Goal: Communication & Community: Answer question/provide support

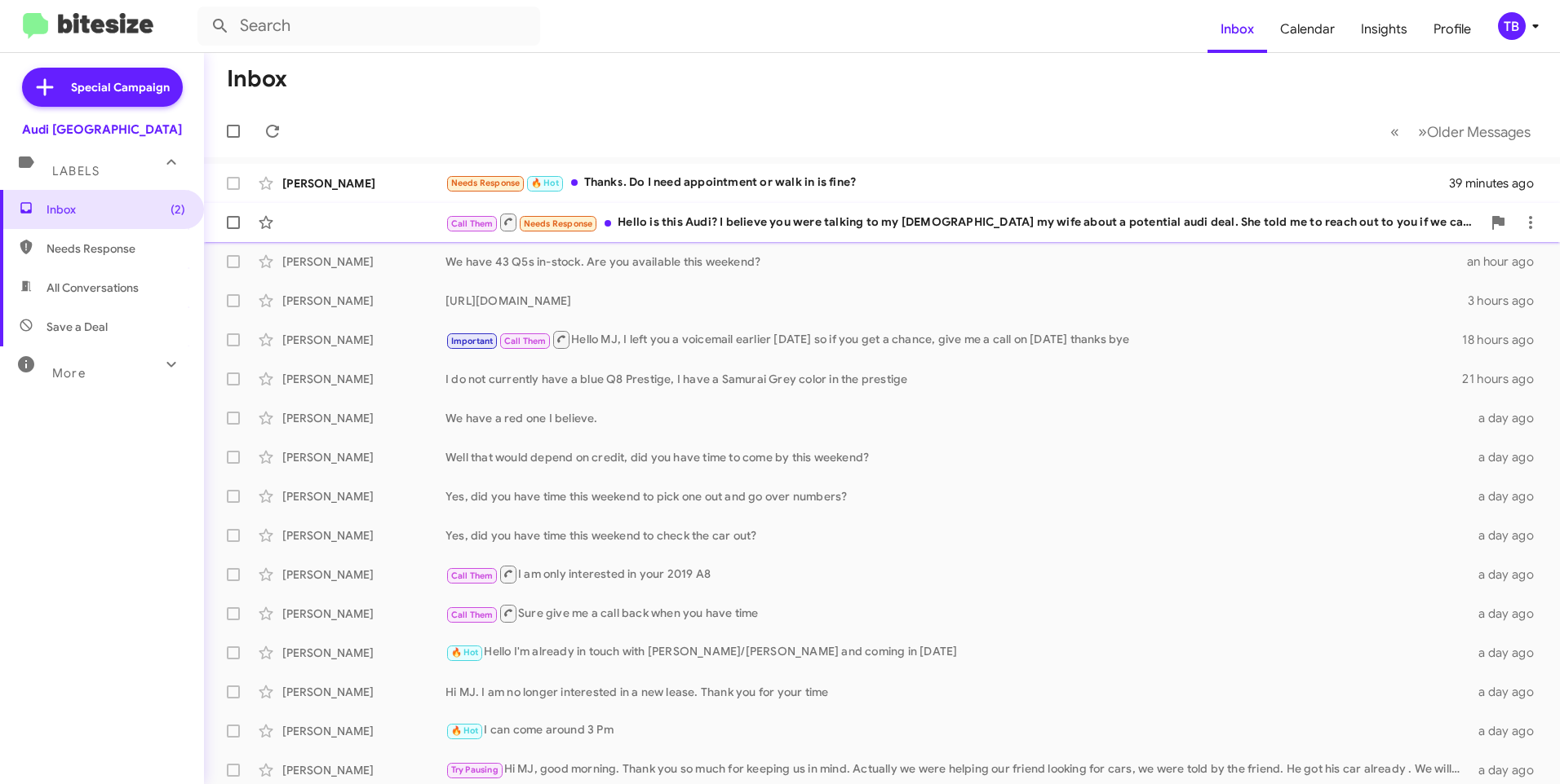
click at [764, 213] on div "Call Them Needs Response Hello is this Audi? I believe you were talking to my […" at bounding box center [963, 222] width 1036 height 21
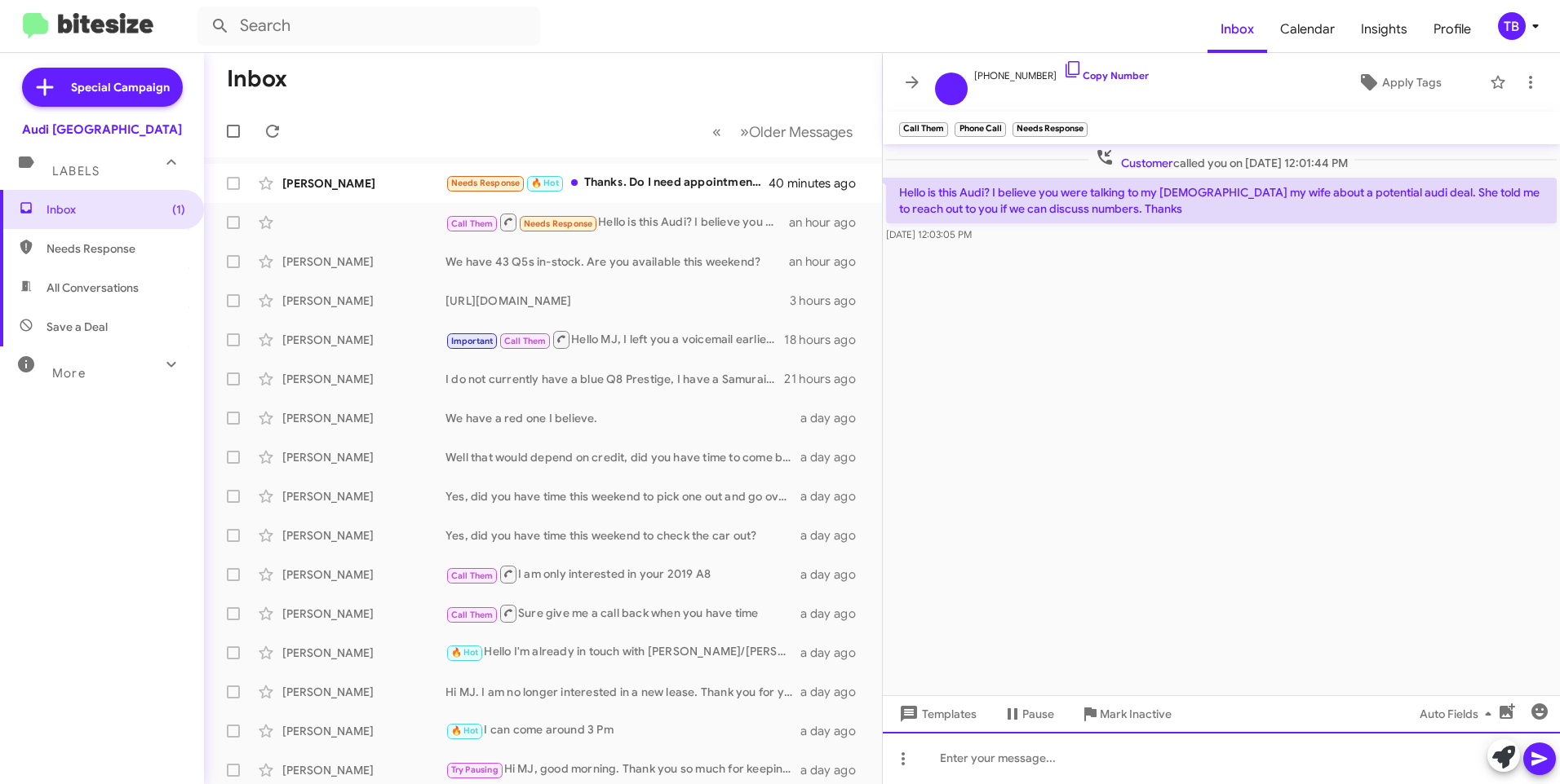
click at [1052, 769] on div at bounding box center [1221, 758] width 677 height 52
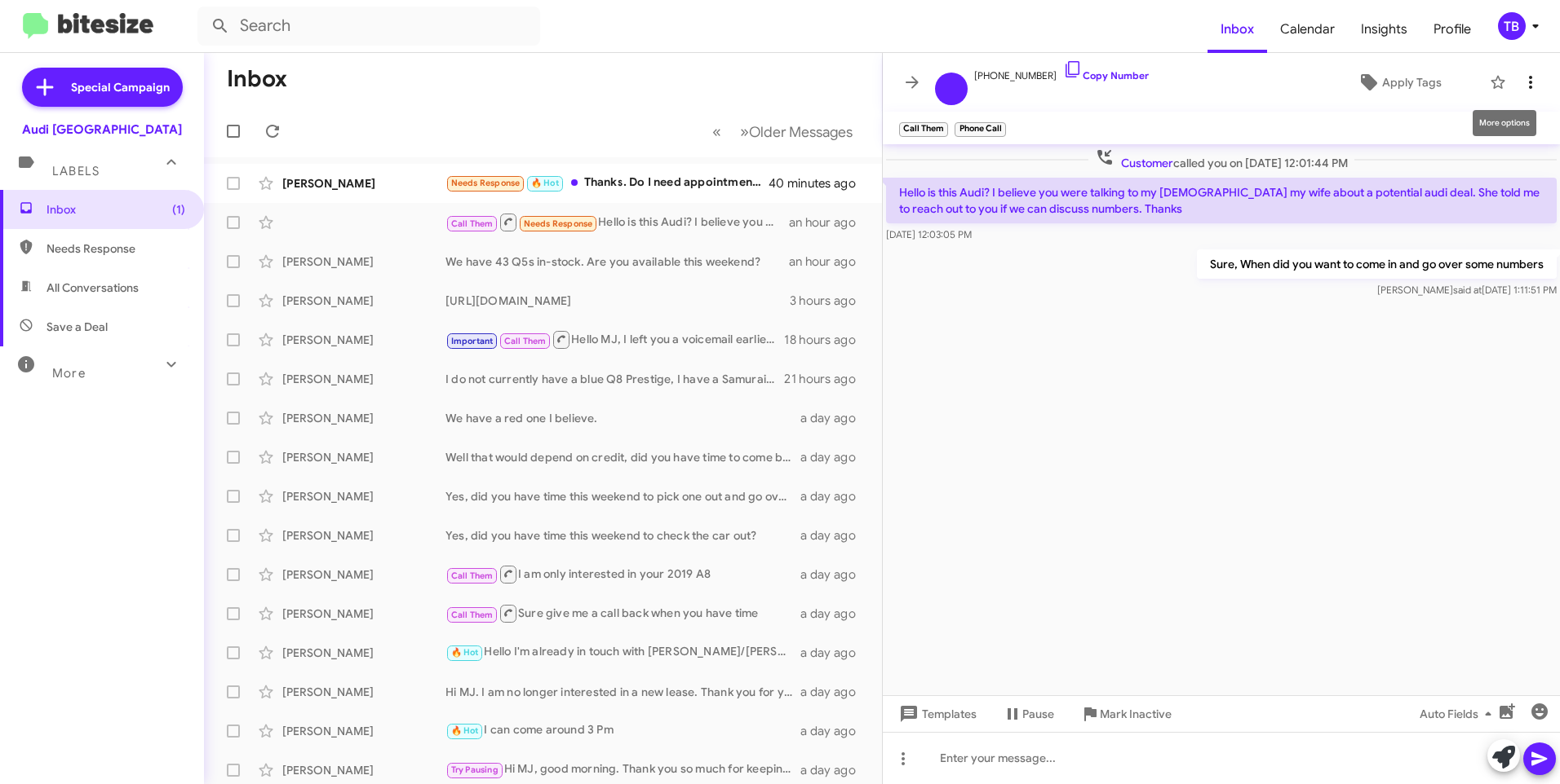
click at [1519, 85] on span at bounding box center [1530, 82] width 32 height 20
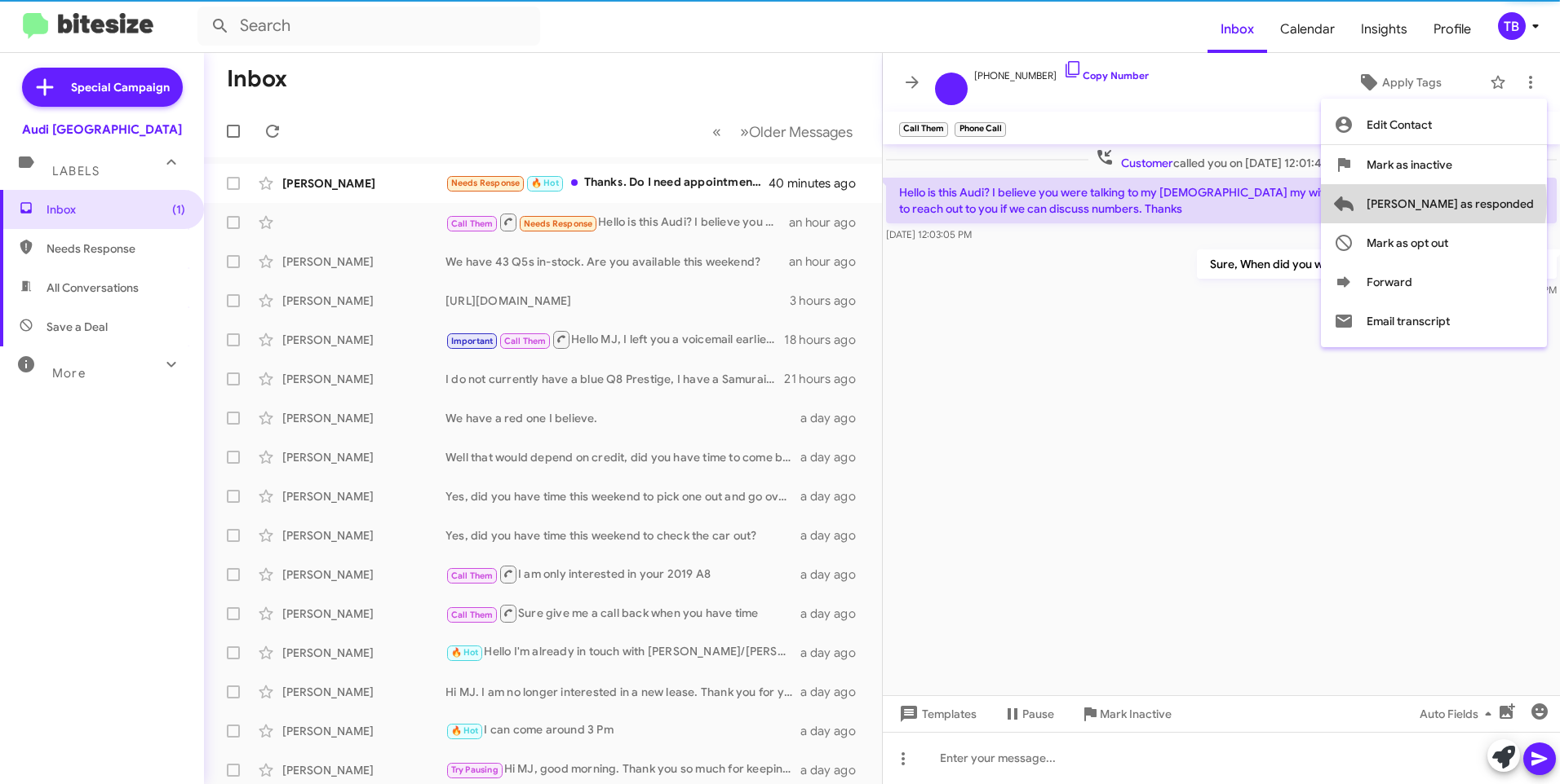
click at [1498, 202] on span "[PERSON_NAME] as responded" at bounding box center [1449, 204] width 167 height 39
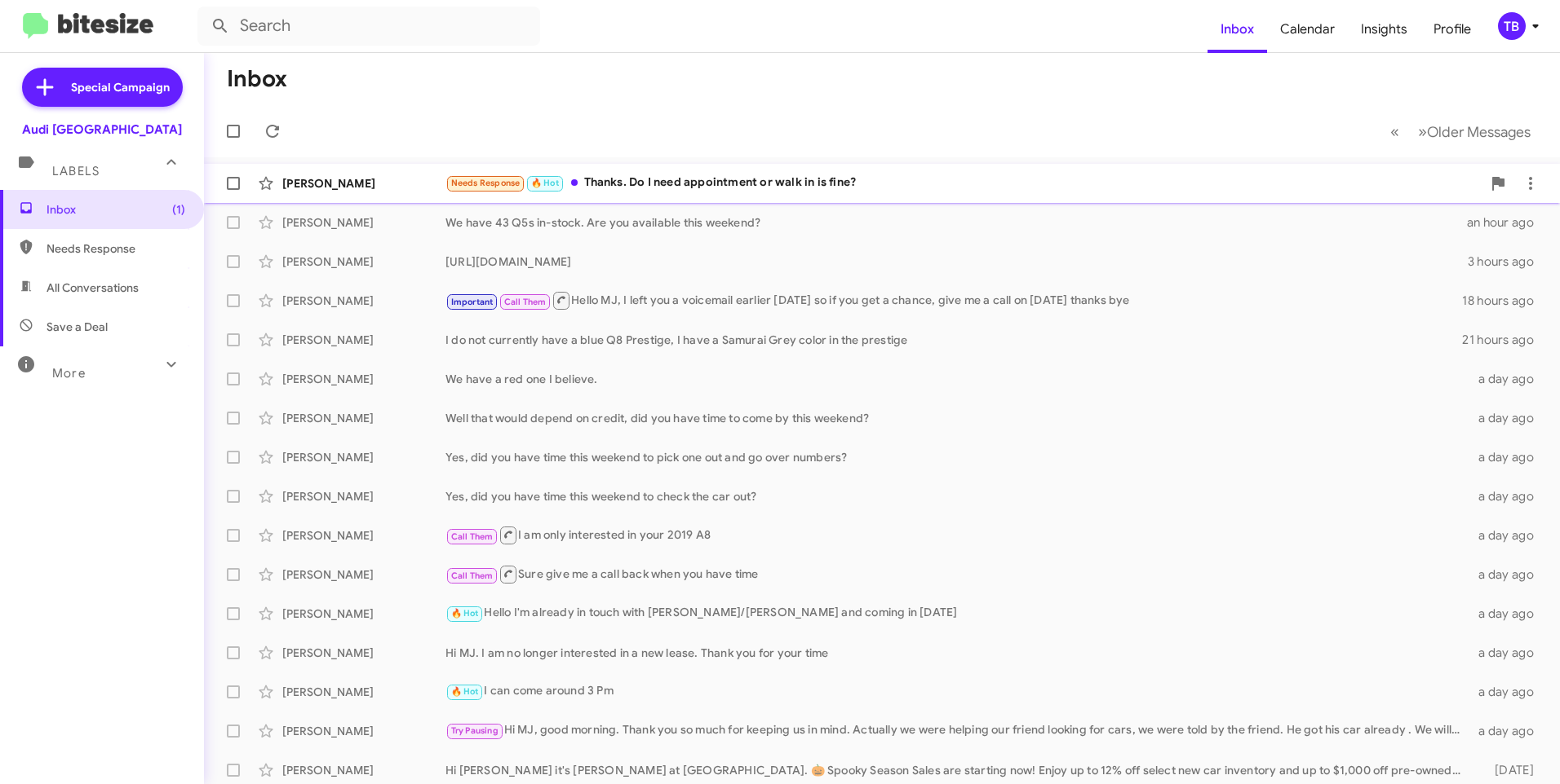
click at [776, 194] on div "[PERSON_NAME] Needs Response 🔥 Hot Thanks. Do I need appointment or walk in is …" at bounding box center [882, 183] width 1329 height 32
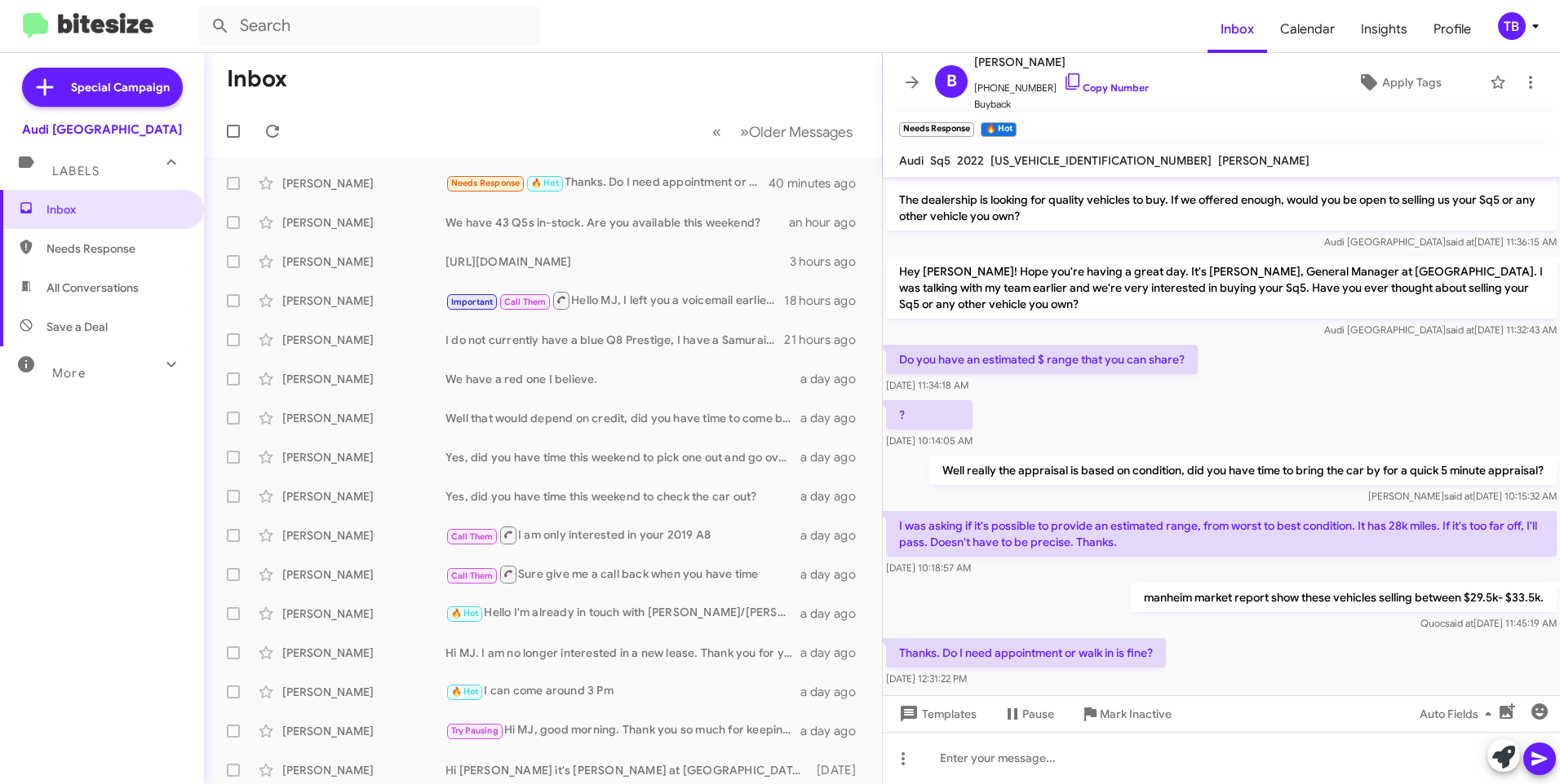
scroll to position [55, 0]
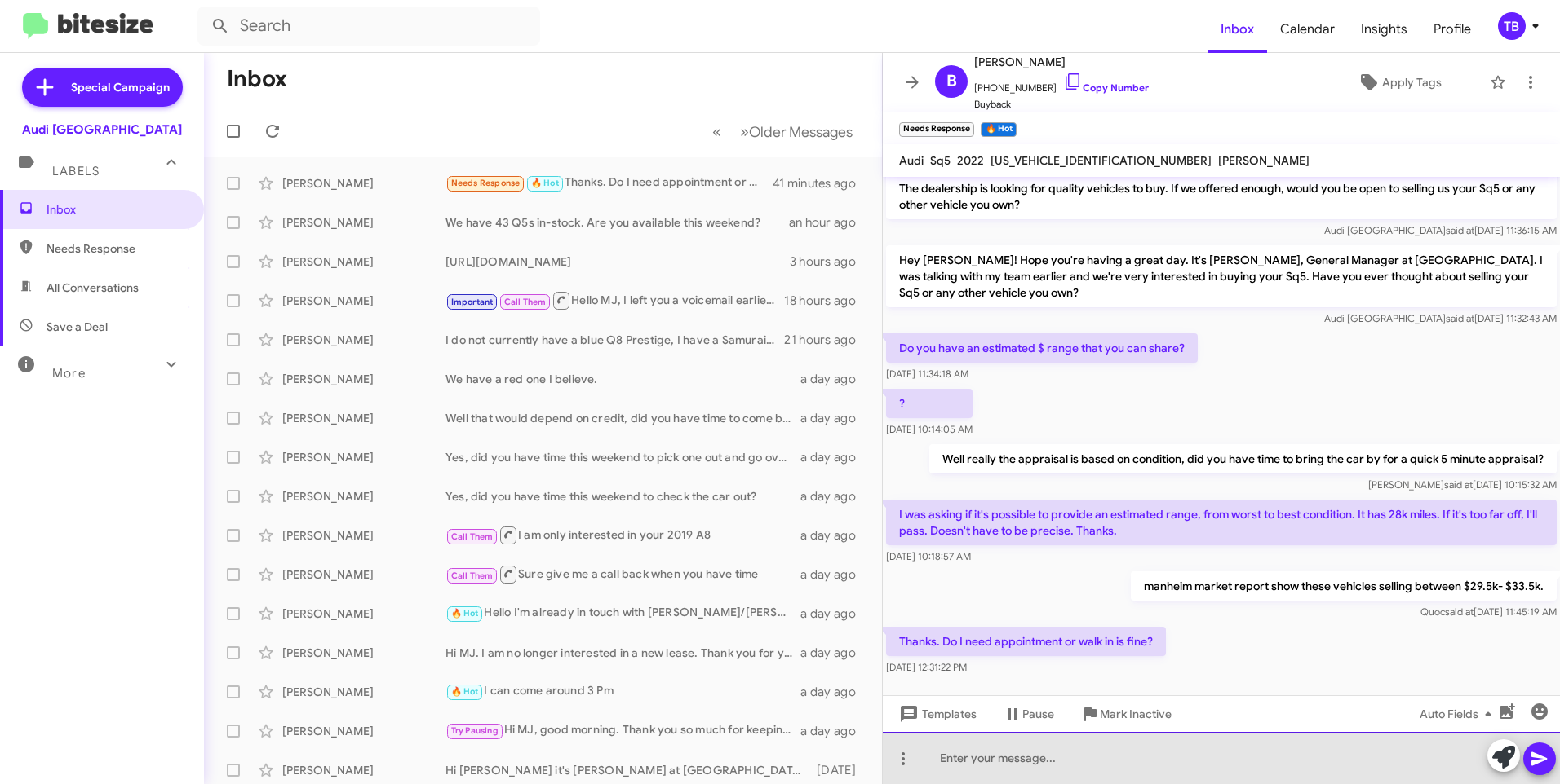
click at [1162, 751] on div at bounding box center [1221, 758] width 677 height 52
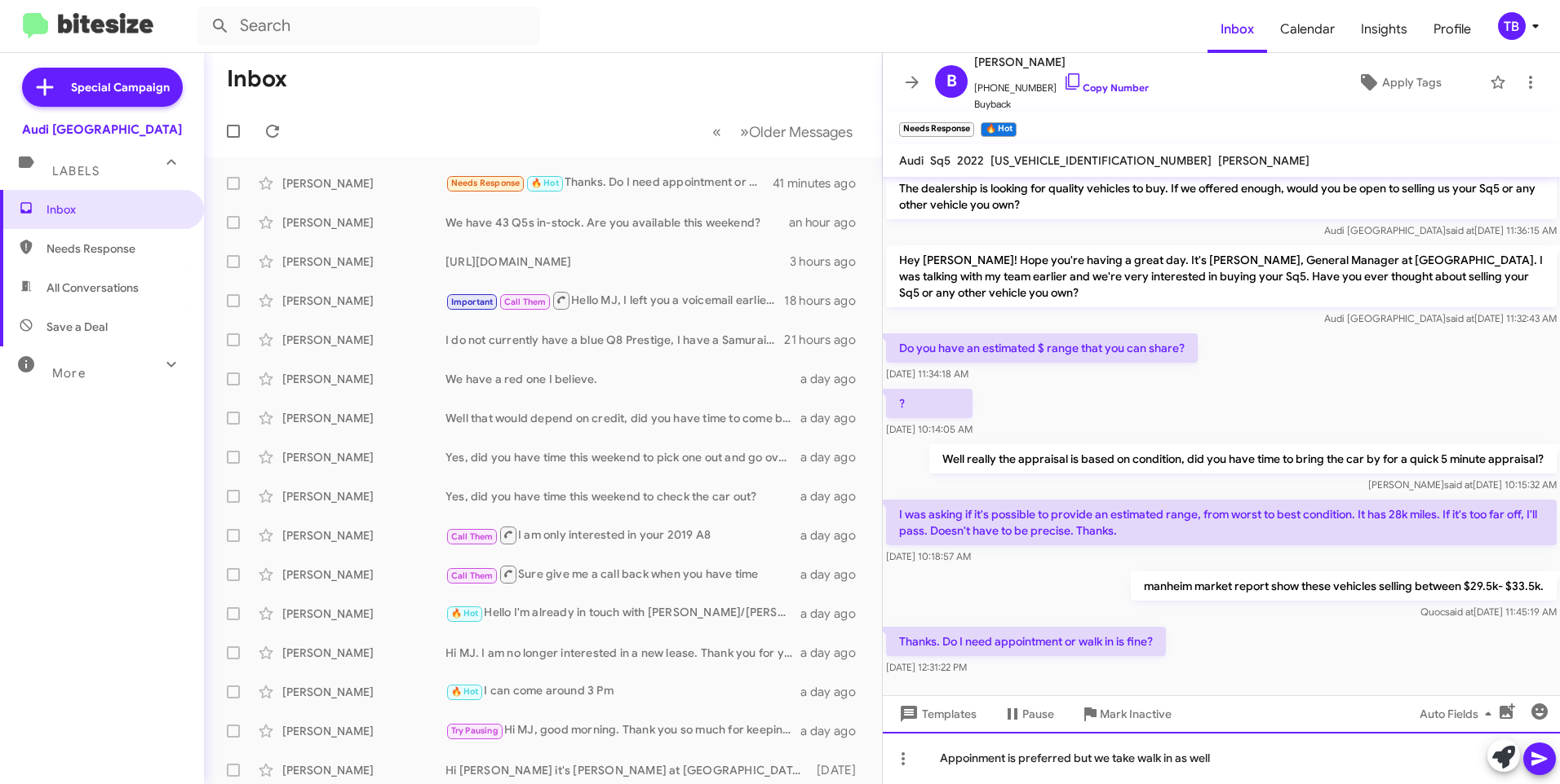
click at [955, 778] on div "Appoinment is preferred but we take walk in as well" at bounding box center [1221, 758] width 677 height 52
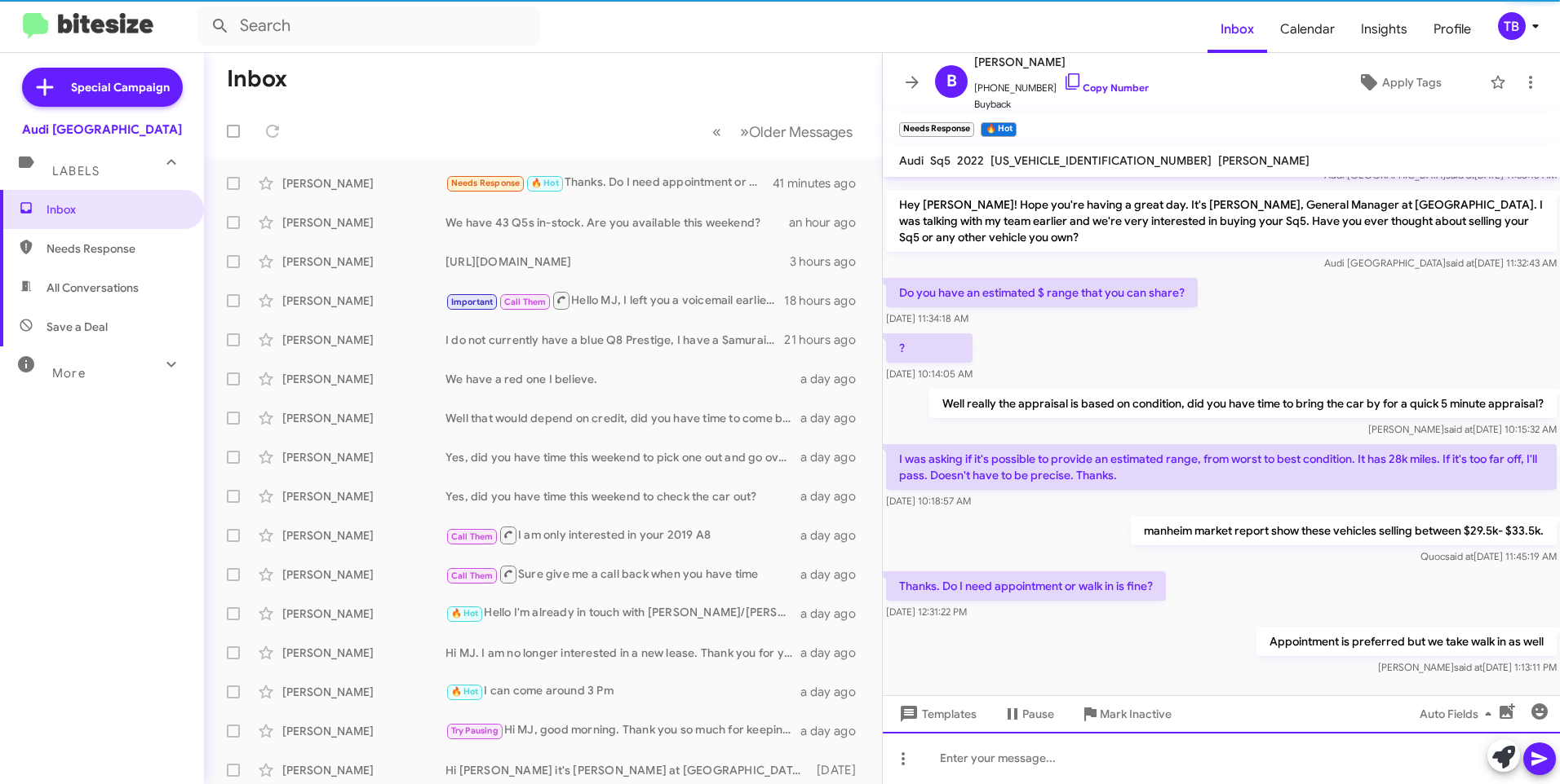
scroll to position [115, 0]
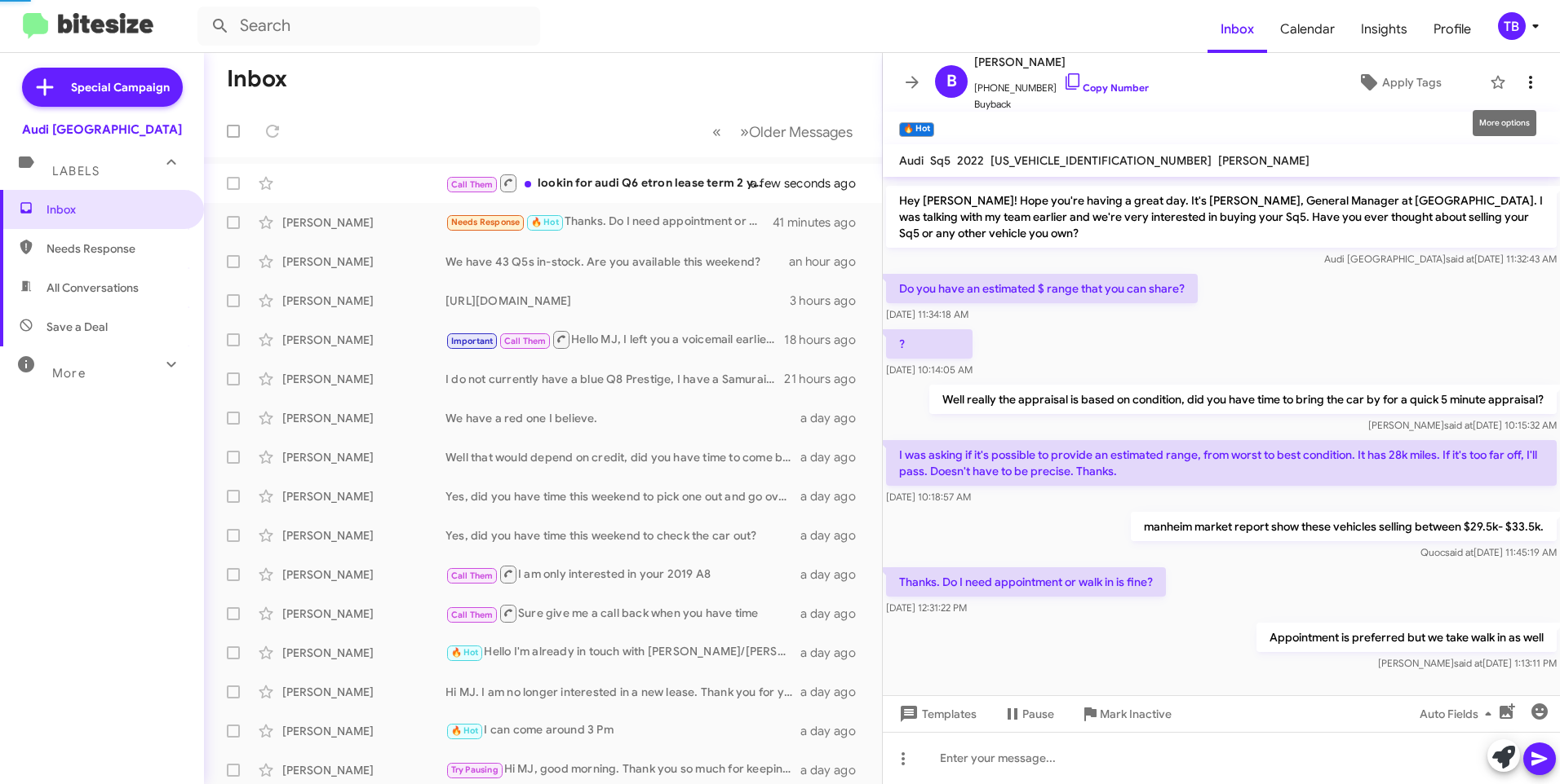
click at [1521, 82] on icon at bounding box center [1530, 82] width 20 height 20
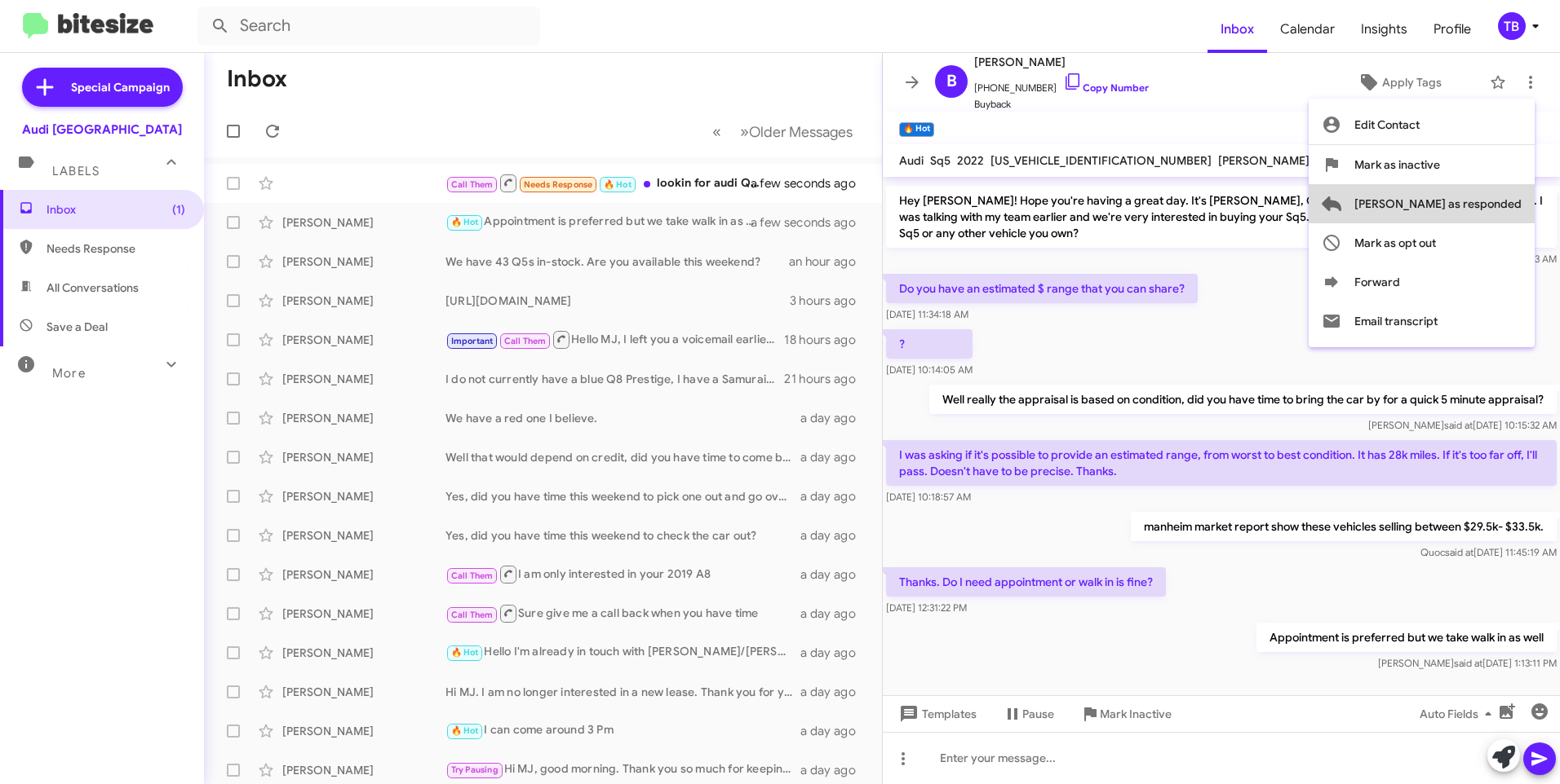
click at [1498, 199] on span "[PERSON_NAME] as responded" at bounding box center [1437, 204] width 167 height 39
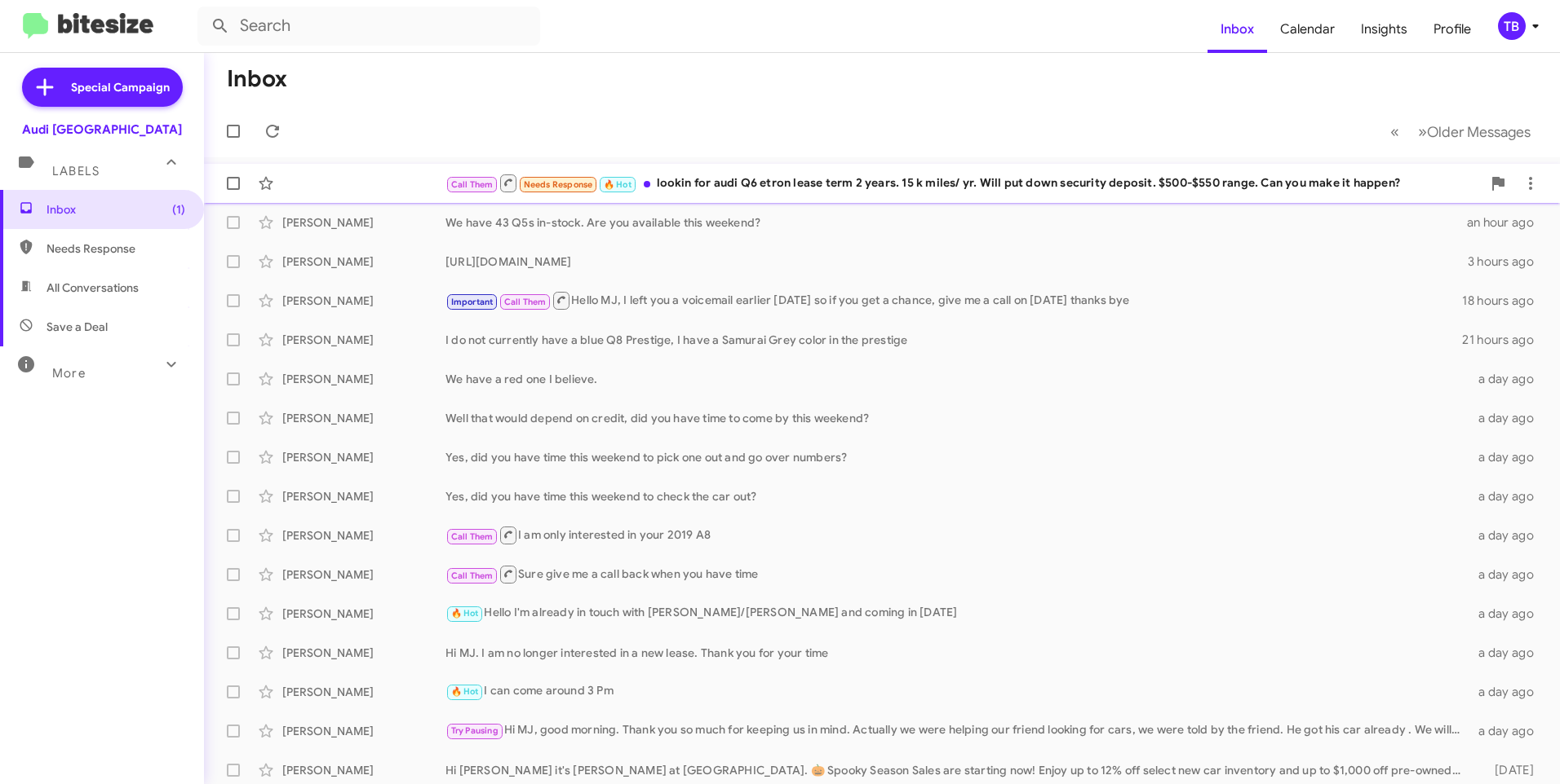
click at [741, 195] on div "Call Them Needs Response 🔥 Hot lookin for audi Q6 etron lease term 2 years. 15 …" at bounding box center [882, 183] width 1329 height 32
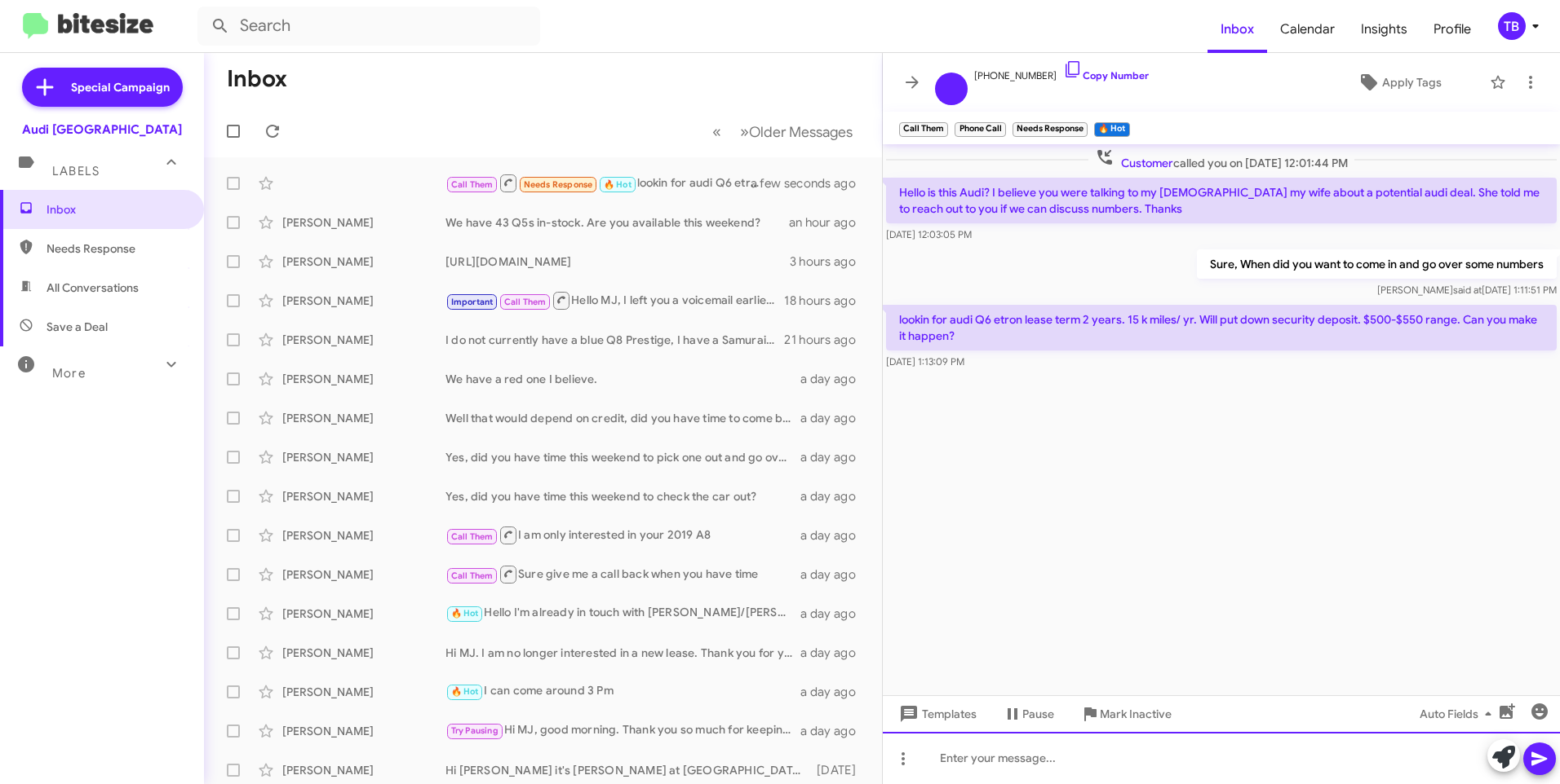
click at [1044, 754] on div at bounding box center [1221, 758] width 677 height 52
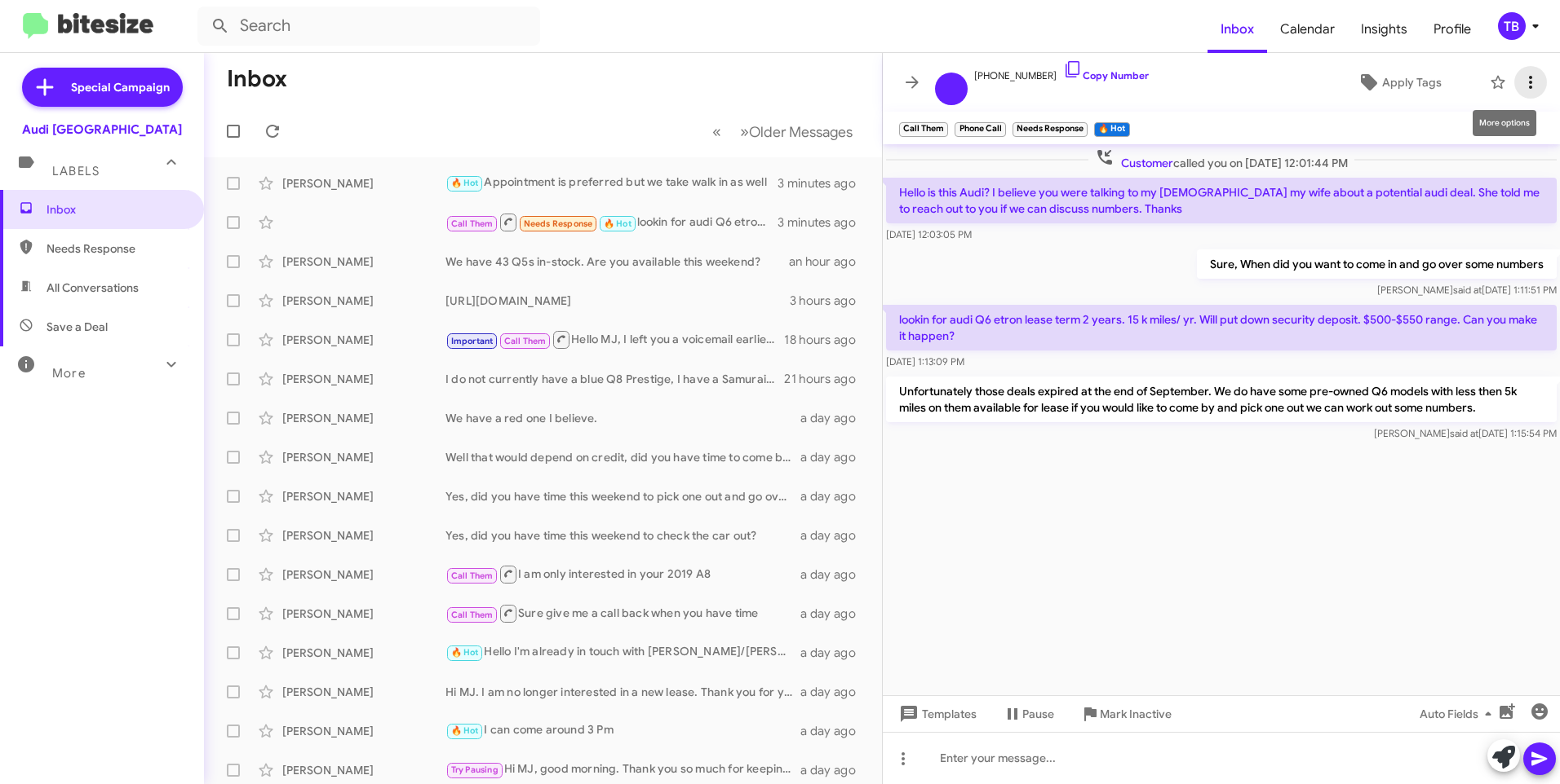
click at [1534, 83] on icon at bounding box center [1530, 82] width 20 height 20
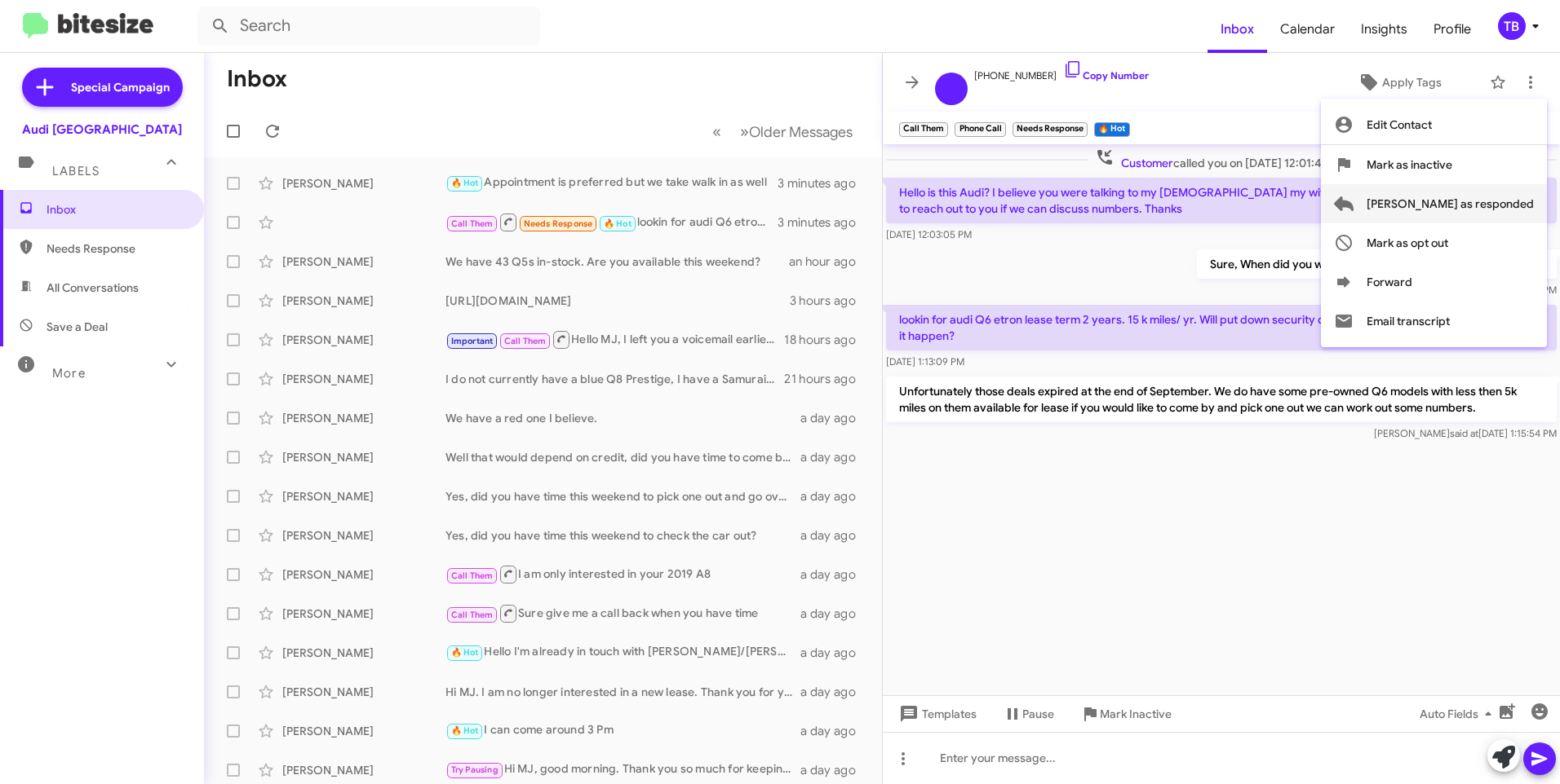
click at [1511, 203] on span "[PERSON_NAME] as responded" at bounding box center [1449, 204] width 167 height 39
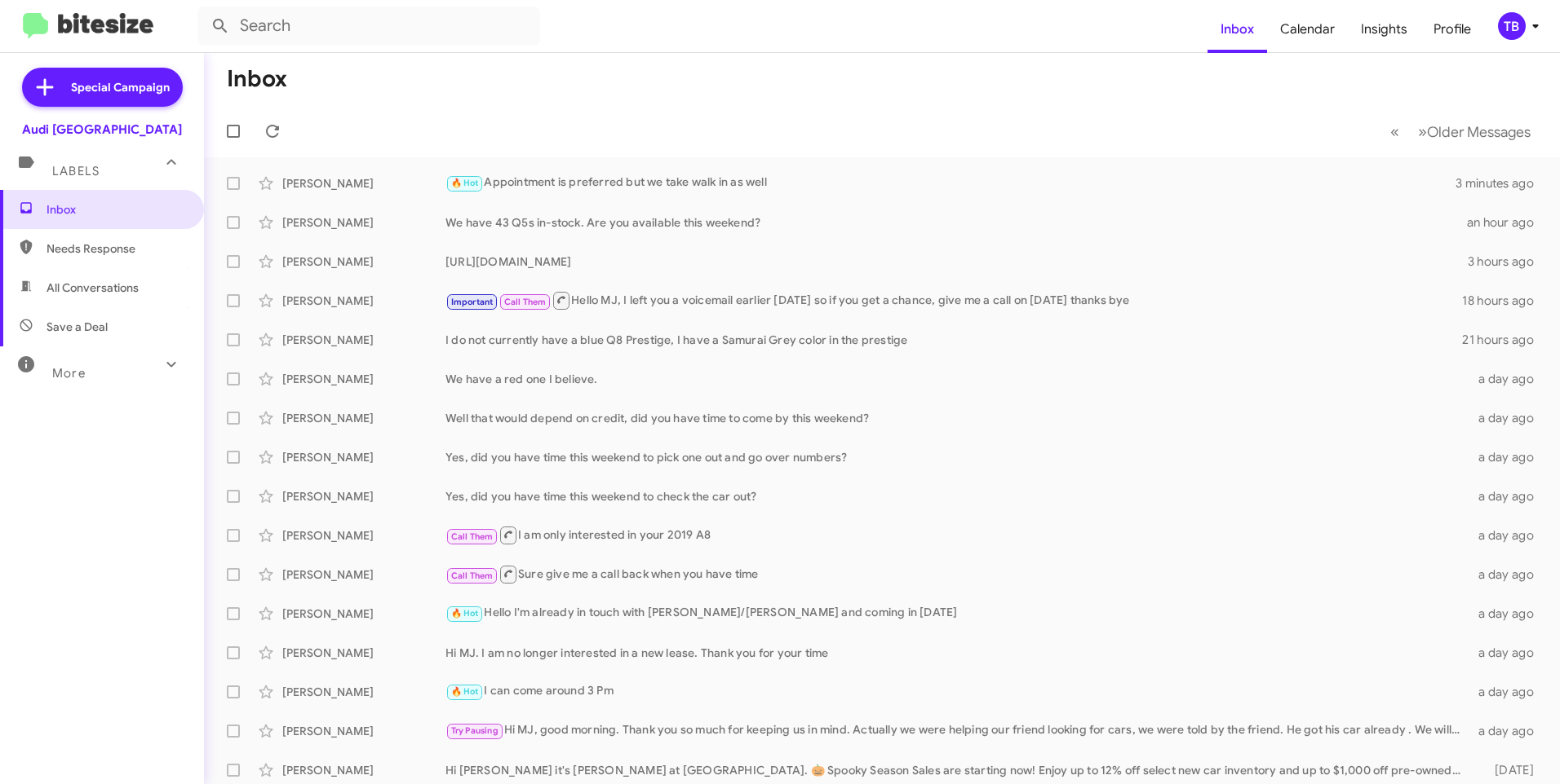
click at [117, 236] on span "Needs Response" at bounding box center [102, 249] width 204 height 39
type input "in:needs-response"
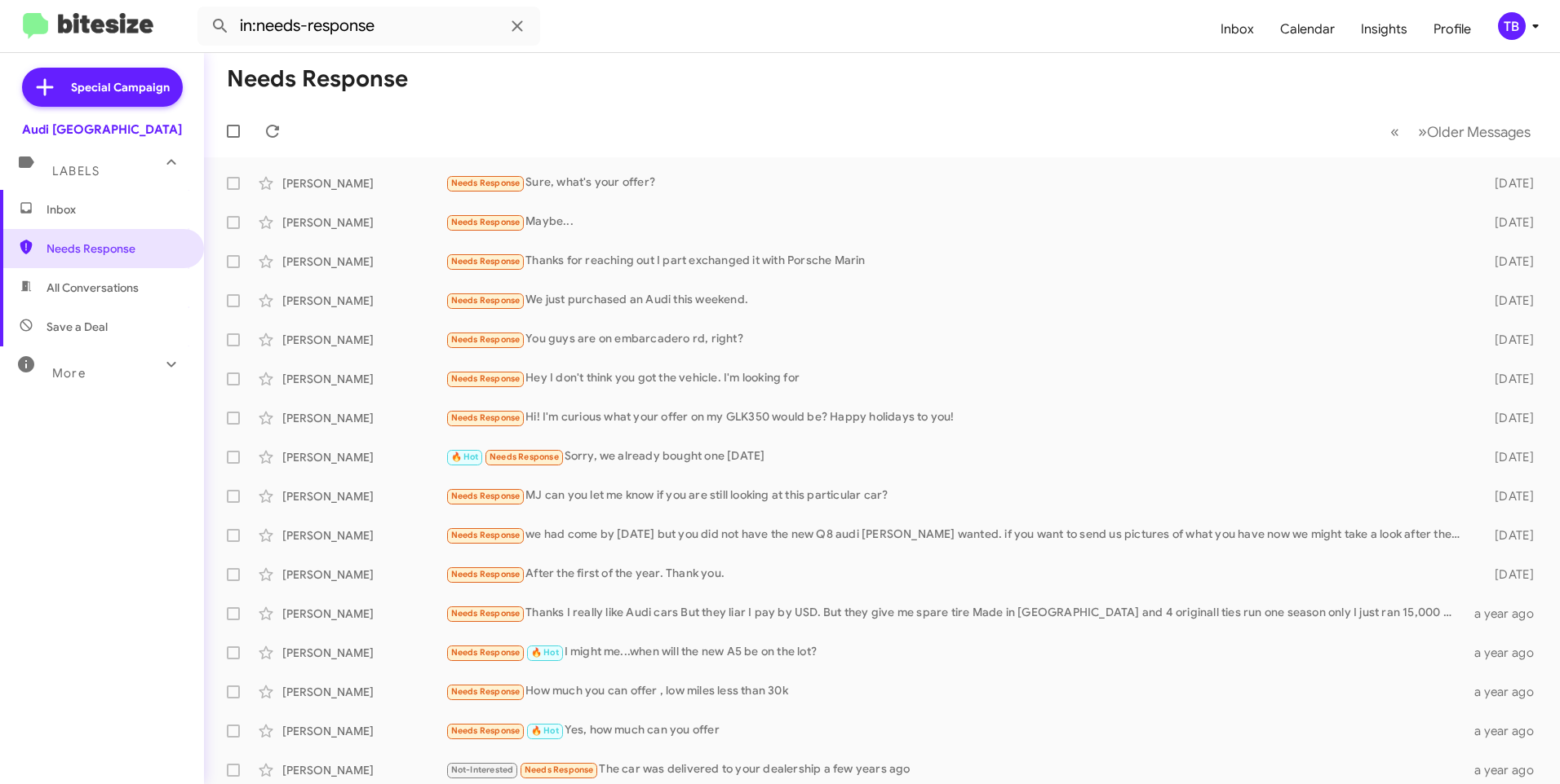
click at [51, 226] on span "Inbox" at bounding box center [102, 209] width 204 height 39
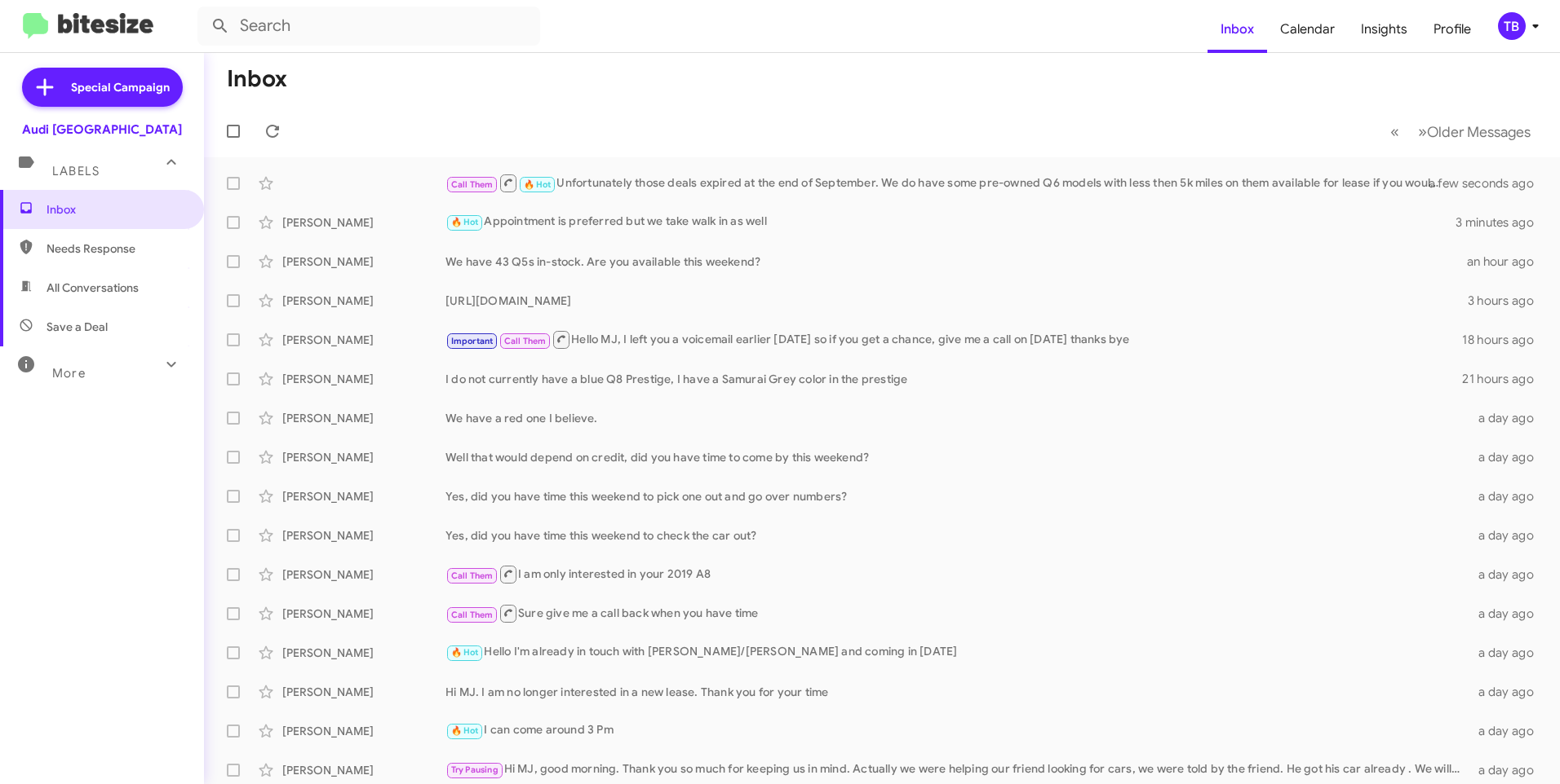
drag, startPoint x: 51, startPoint y: 231, endPoint x: 70, endPoint y: 518, distance: 287.6
click at [71, 518] on div "Inbox Needs Response All Conversations Save a Deal More Important 🔥 Hot Appoint…" at bounding box center [102, 425] width 204 height 470
click at [801, 183] on div "Call Them 🔥 Hot Needs Response I am out on a business trip but if you can send …" at bounding box center [963, 182] width 1036 height 21
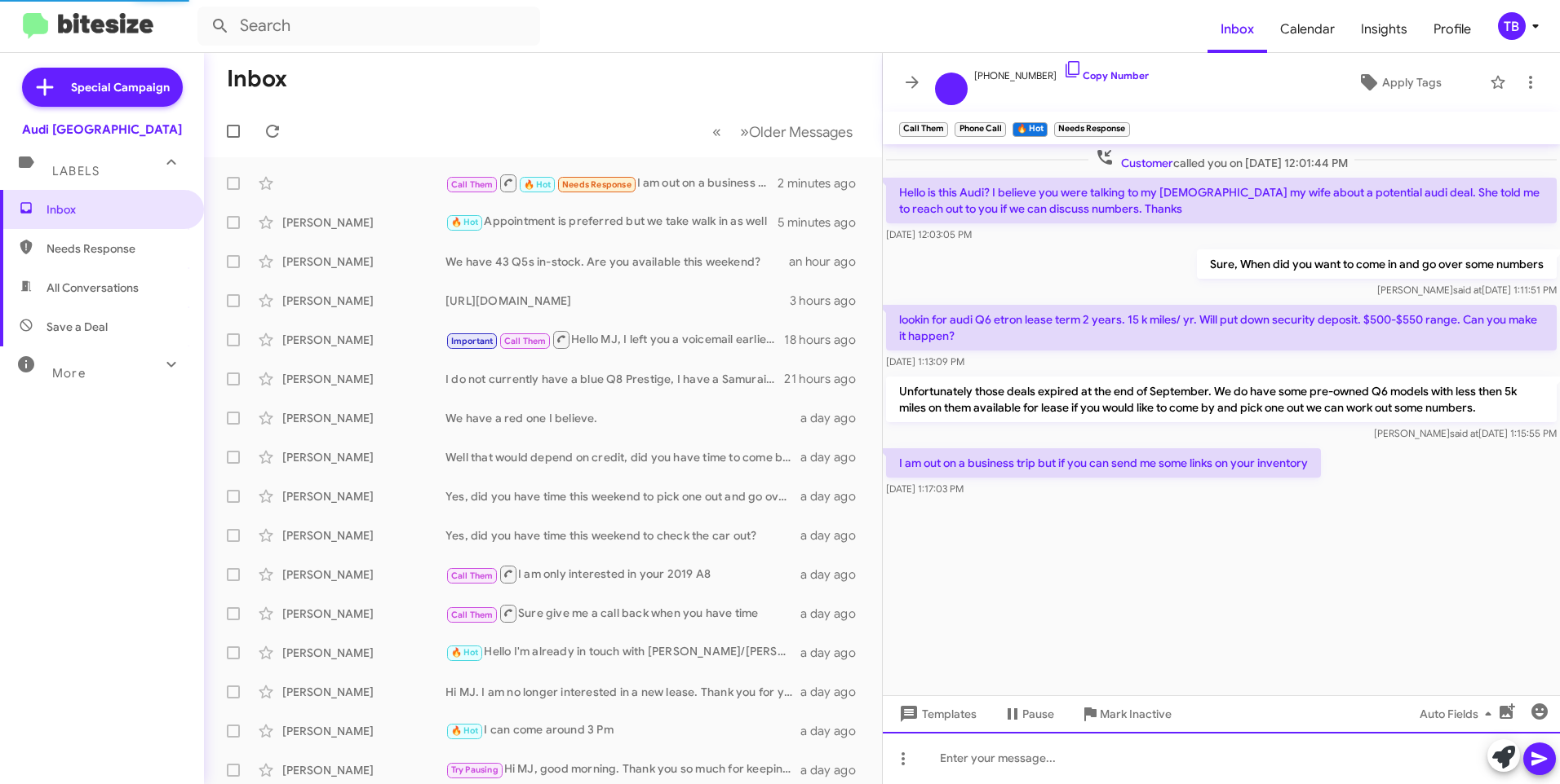
click at [1106, 780] on div at bounding box center [1221, 758] width 677 height 52
paste div
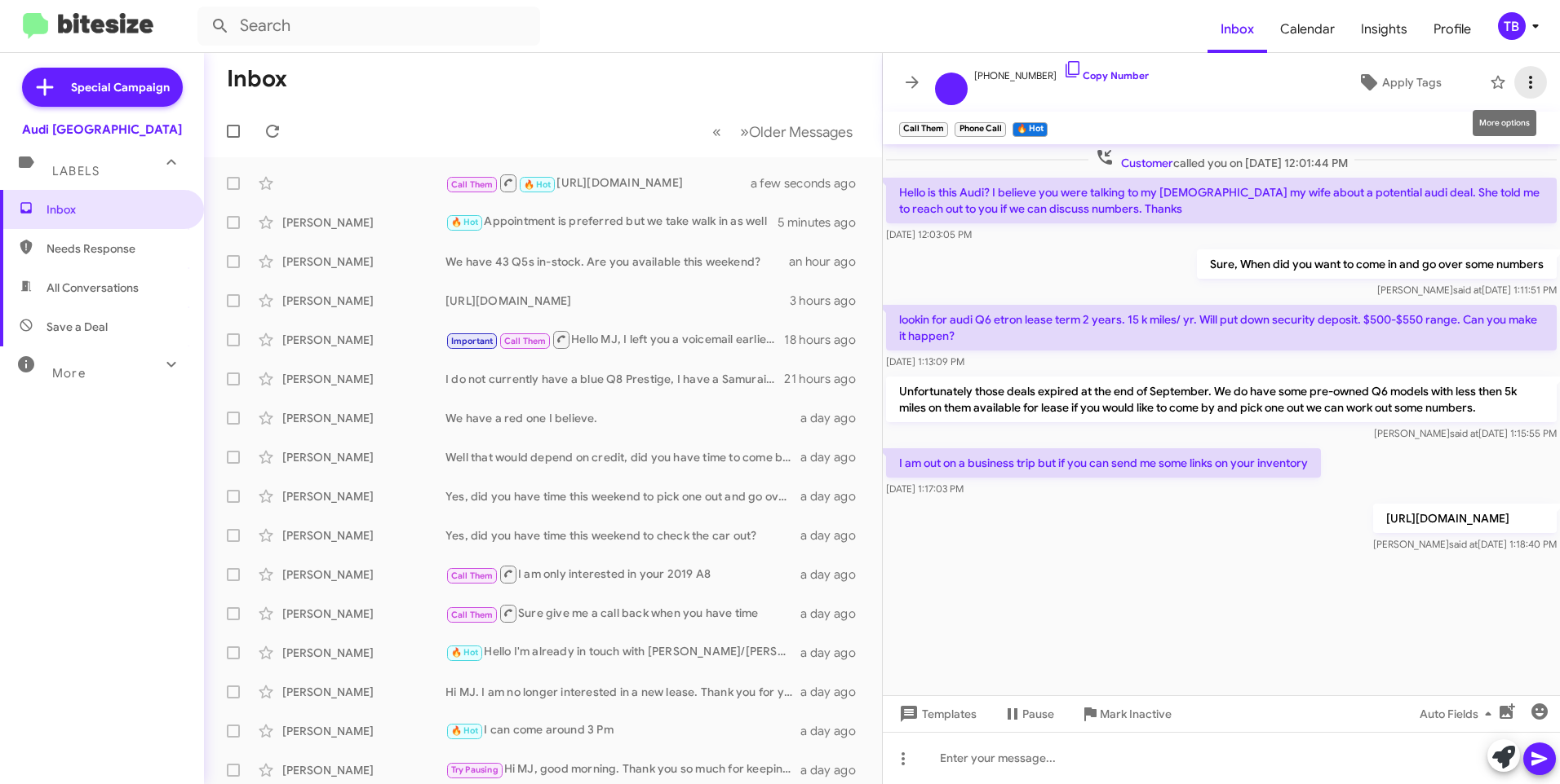
click at [1522, 91] on icon at bounding box center [1530, 82] width 20 height 20
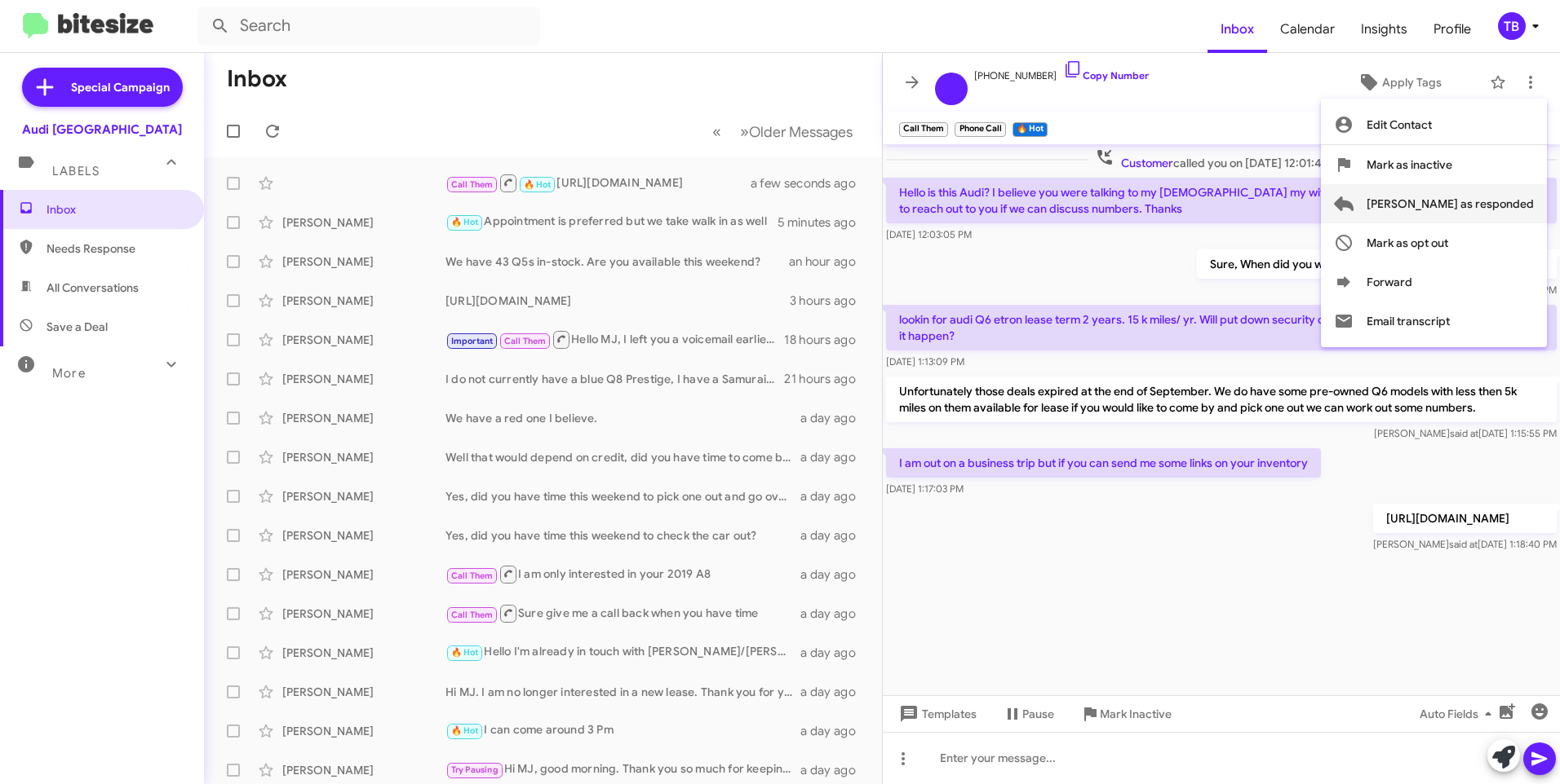
click at [1496, 207] on span "[PERSON_NAME] as responded" at bounding box center [1449, 204] width 167 height 39
